Goal: Task Accomplishment & Management: Complete application form

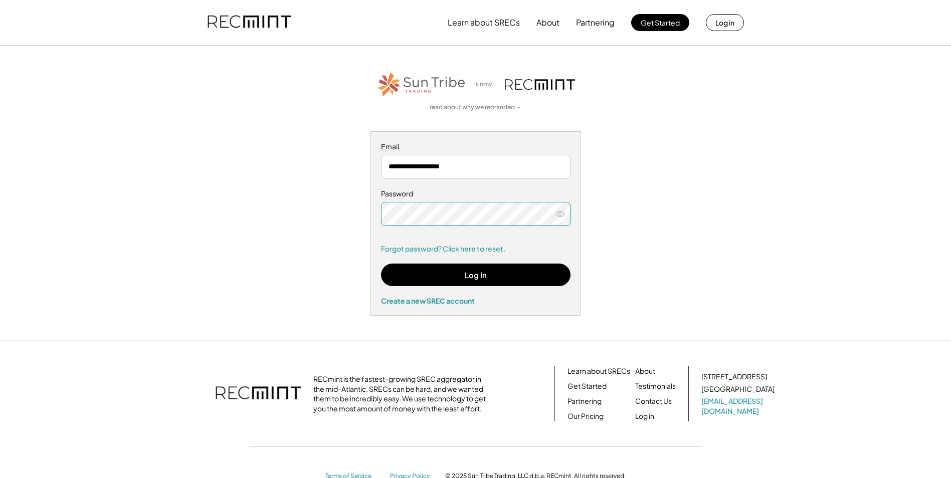
click at [564, 215] on icon at bounding box center [560, 214] width 10 height 10
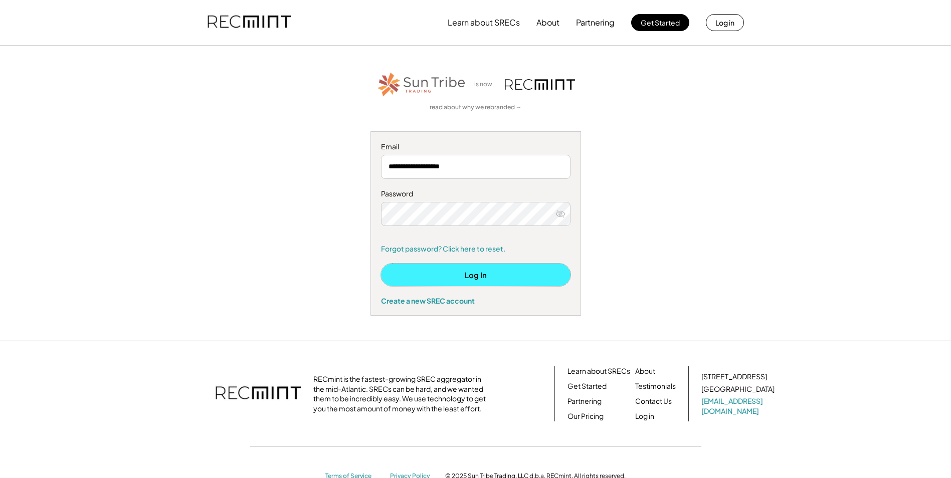
click at [501, 272] on button "Log In" at bounding box center [475, 275] width 189 height 23
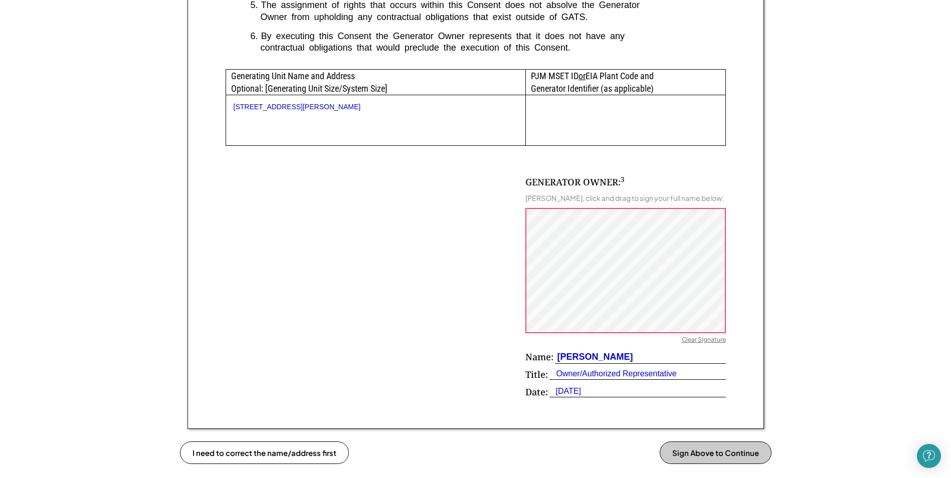
scroll to position [702, 0]
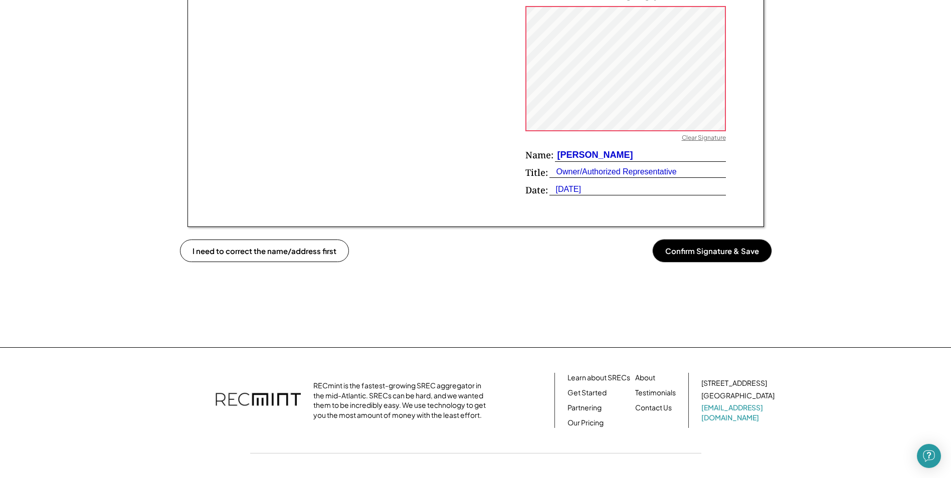
click at [695, 257] on button "Confirm Signature & Save" at bounding box center [712, 251] width 119 height 23
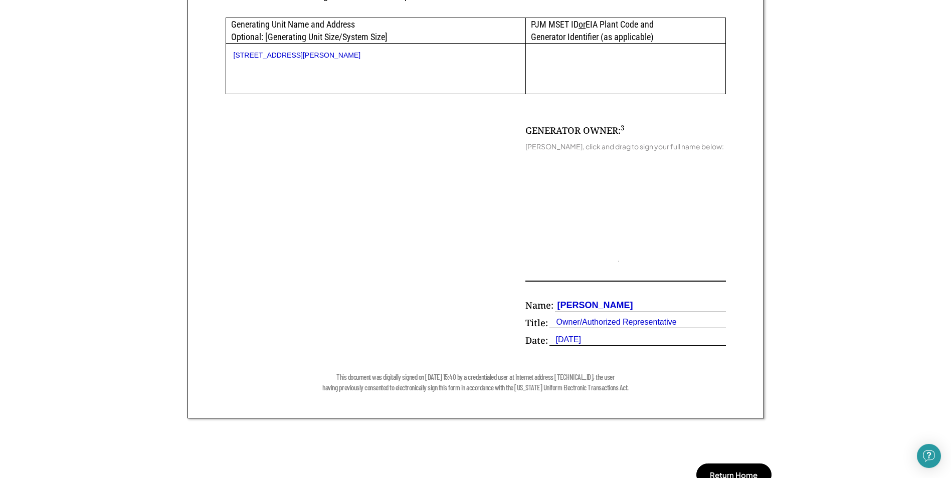
scroll to position [799, 0]
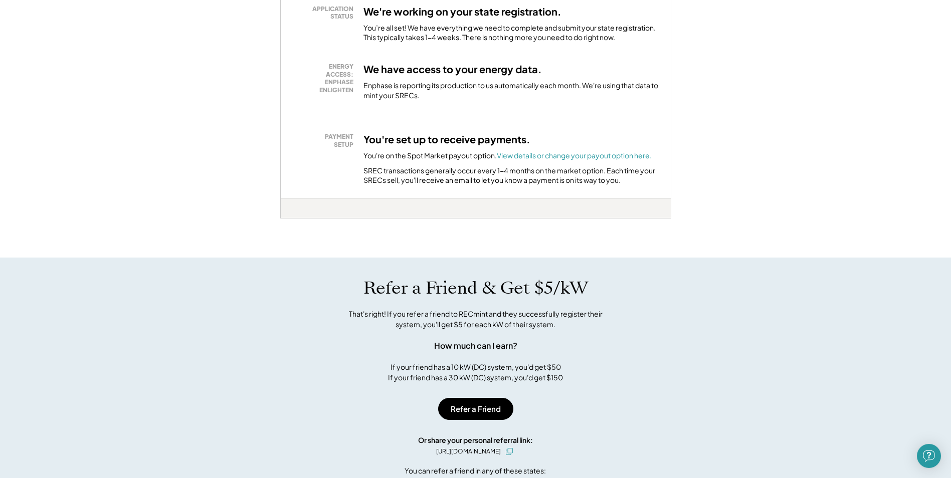
scroll to position [100, 0]
